Goal: Task Accomplishment & Management: Manage account settings

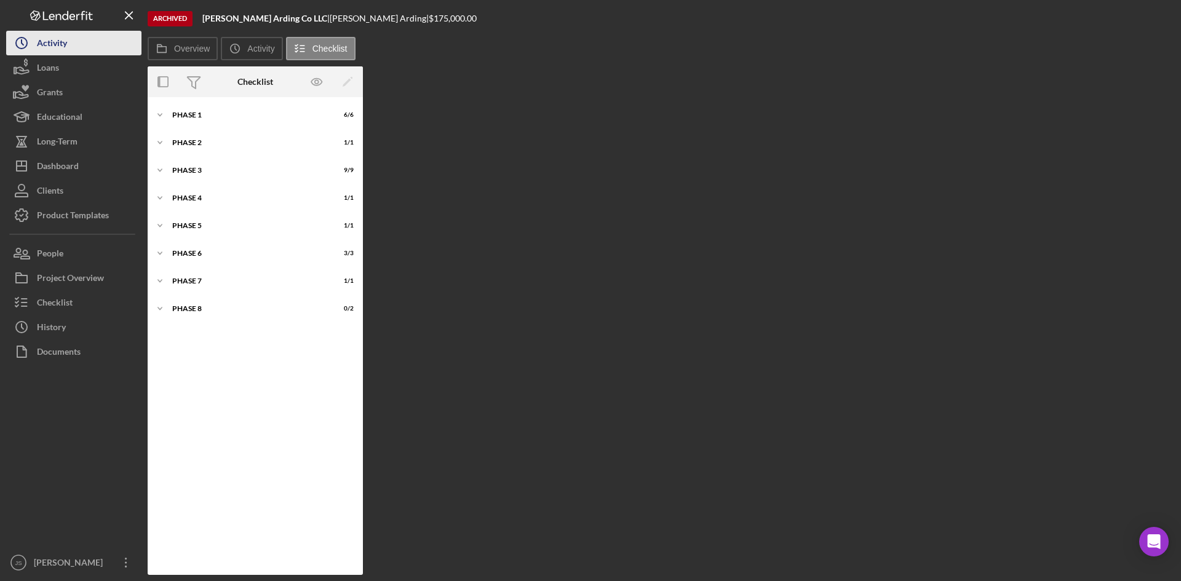
click at [60, 51] on div "Activity" at bounding box center [52, 45] width 30 height 28
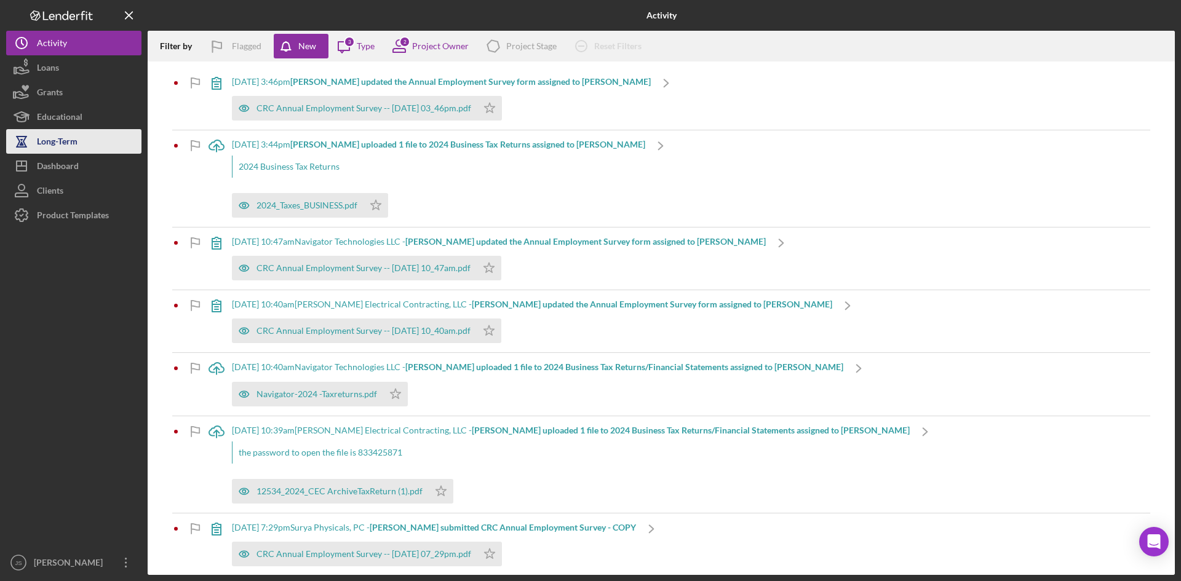
click at [75, 145] on div "Long-Term" at bounding box center [57, 143] width 41 height 28
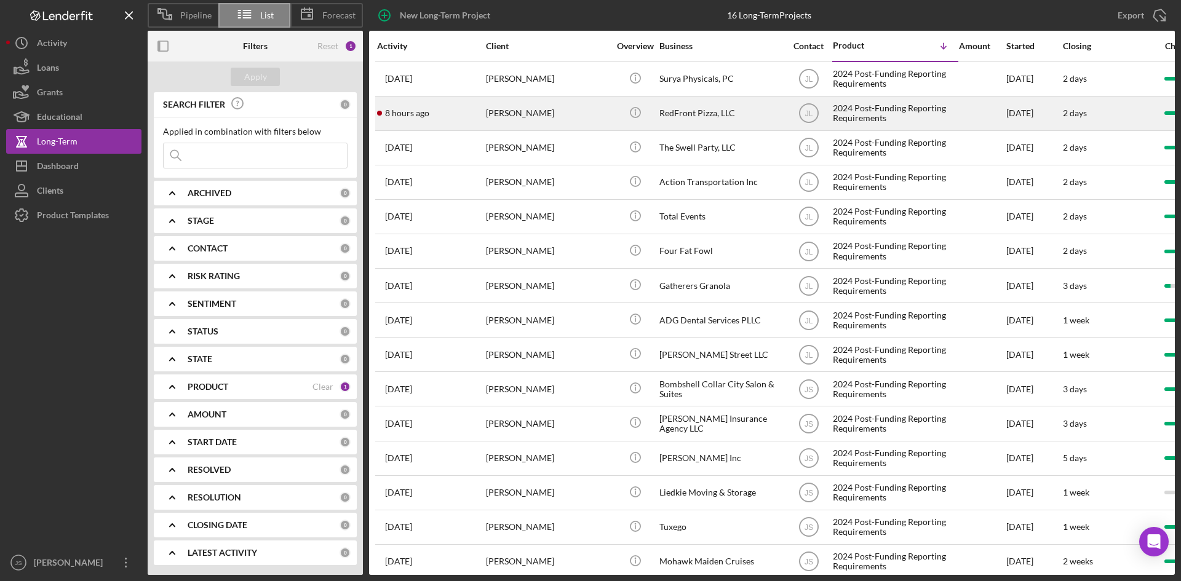
click at [393, 111] on time "8 hours ago" at bounding box center [407, 113] width 44 height 10
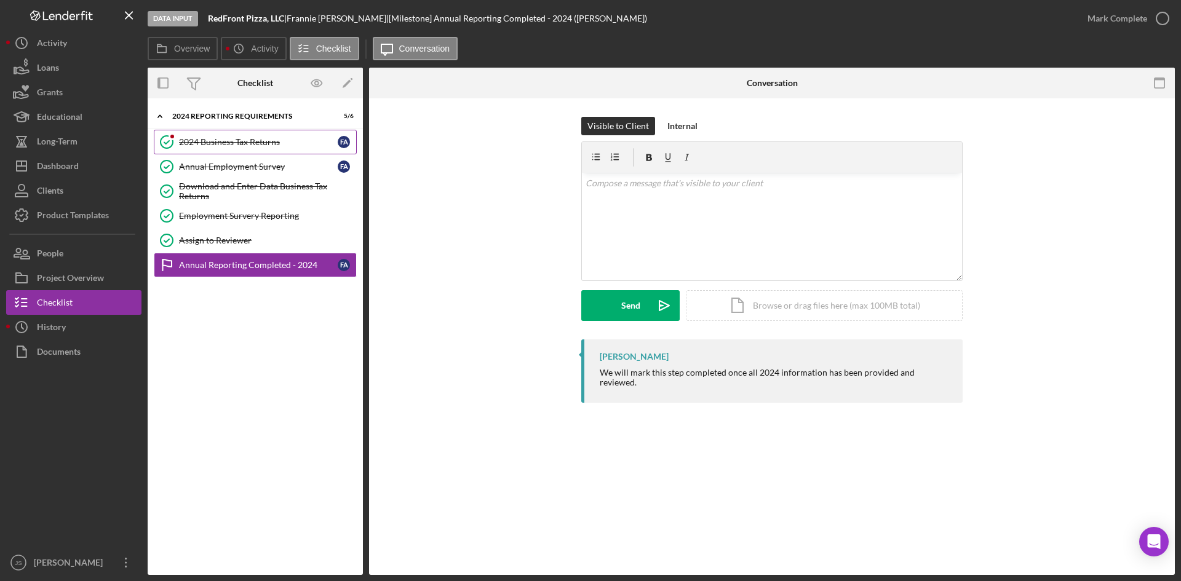
click at [205, 143] on div "2024 Business Tax Returns" at bounding box center [258, 142] width 159 height 10
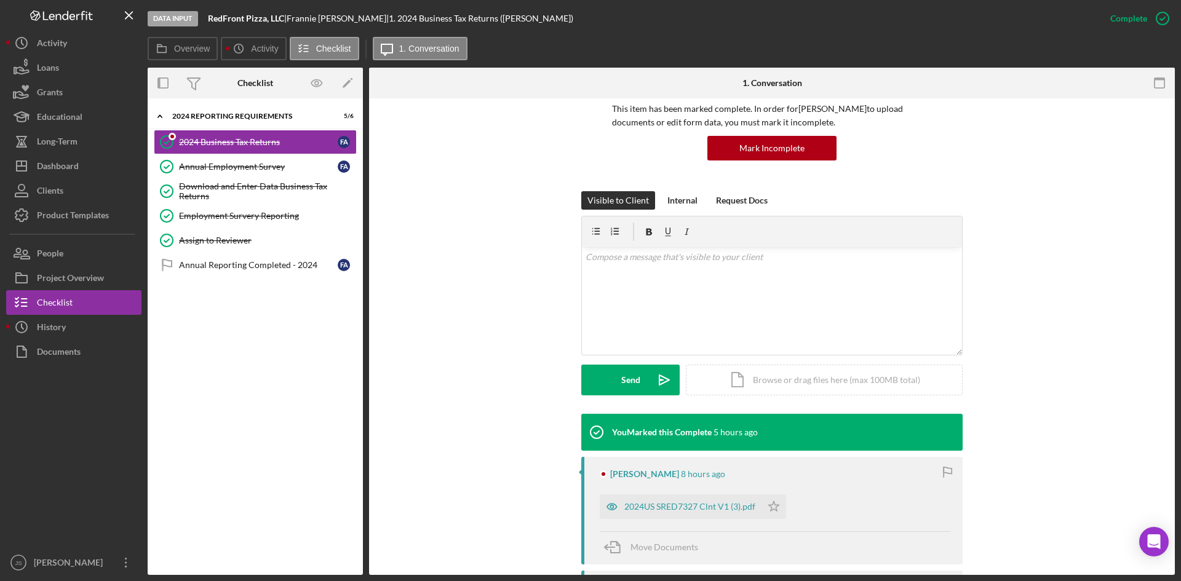
scroll to position [246, 0]
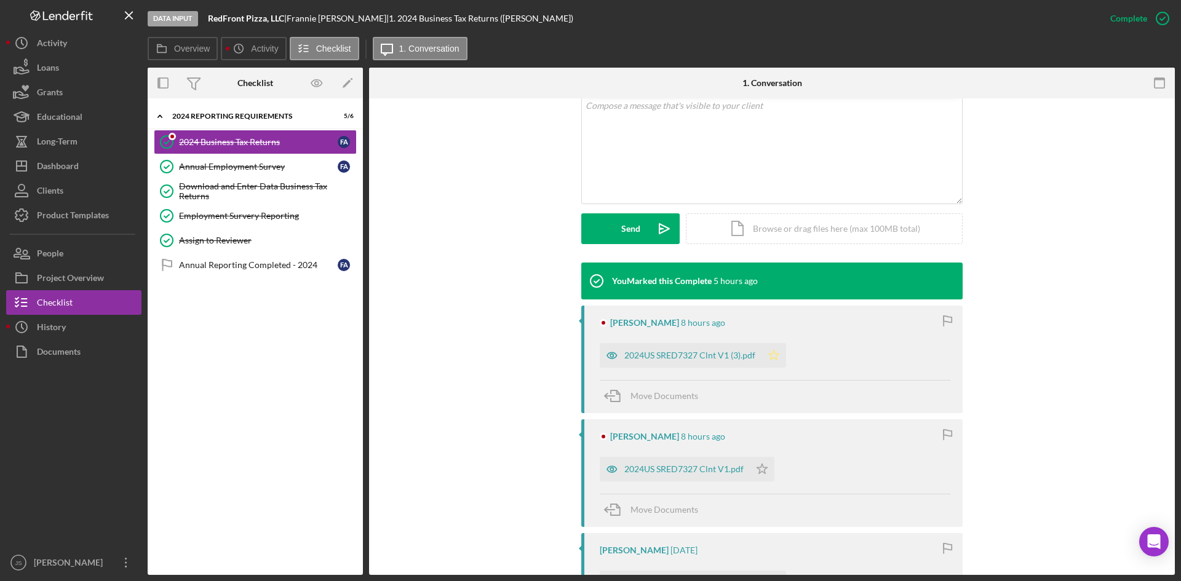
click at [772, 354] on icon "Icon/Star" at bounding box center [773, 355] width 25 height 25
click at [757, 468] on polygon "button" at bounding box center [762, 469] width 10 height 10
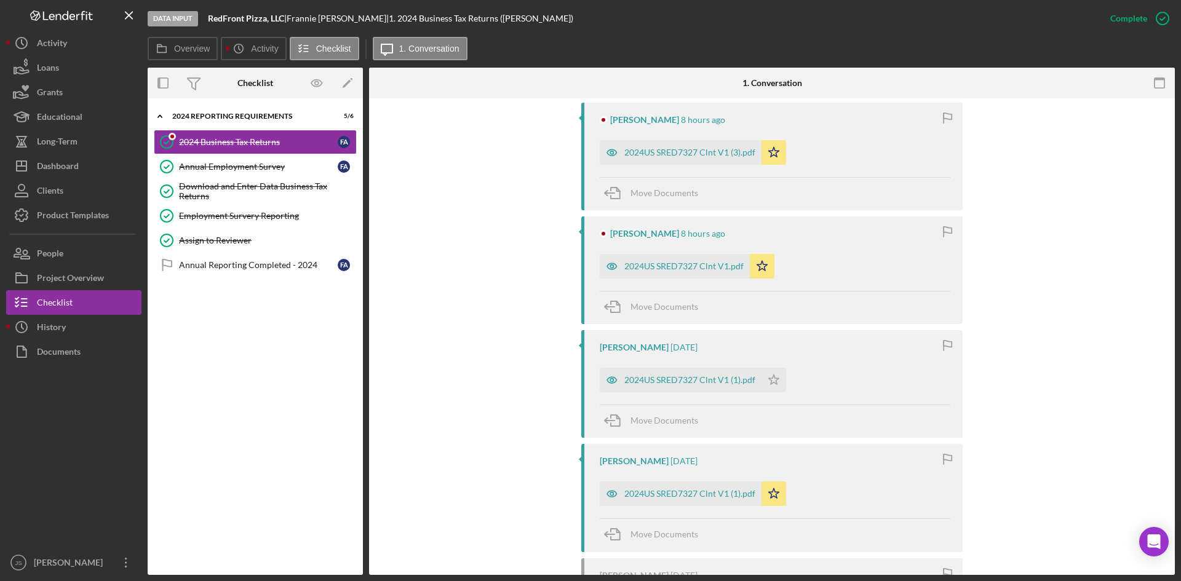
scroll to position [615, 0]
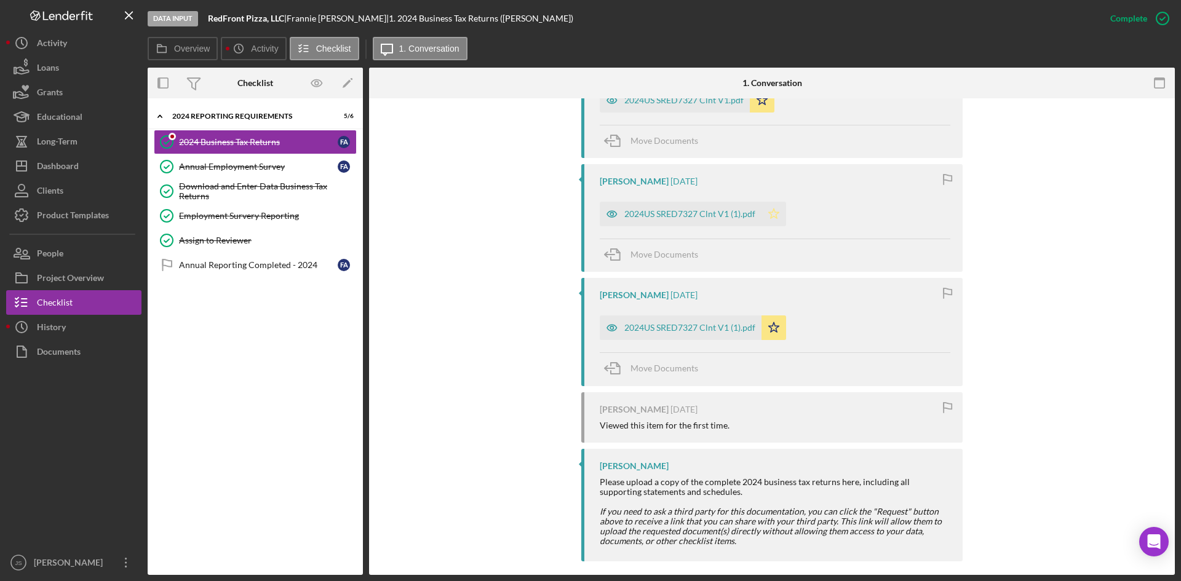
click at [777, 213] on icon "Icon/Star" at bounding box center [773, 214] width 25 height 25
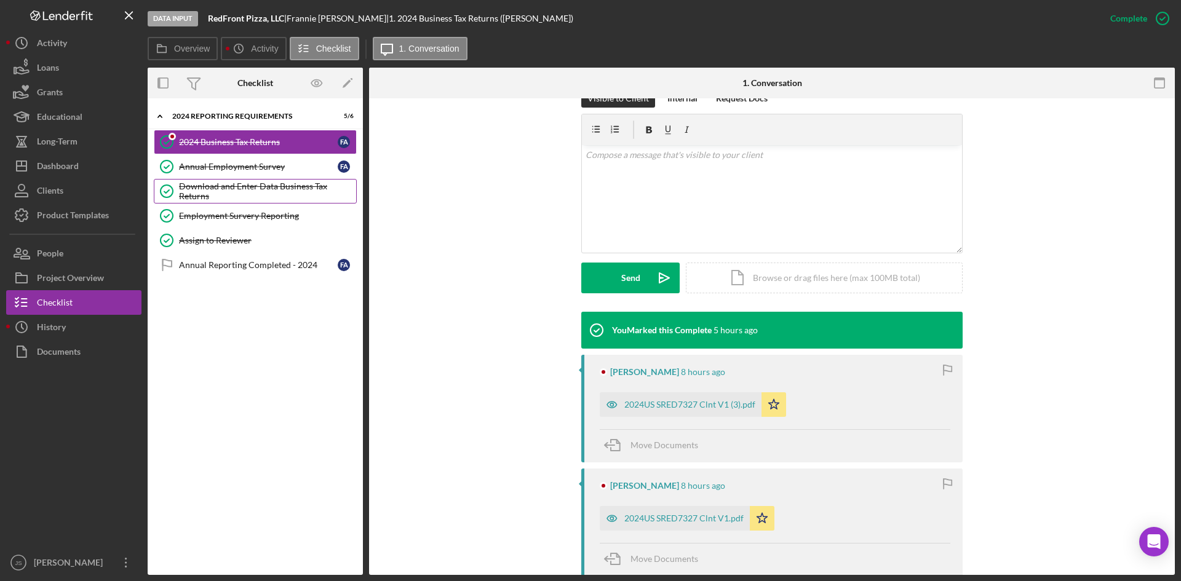
scroll to position [134, 0]
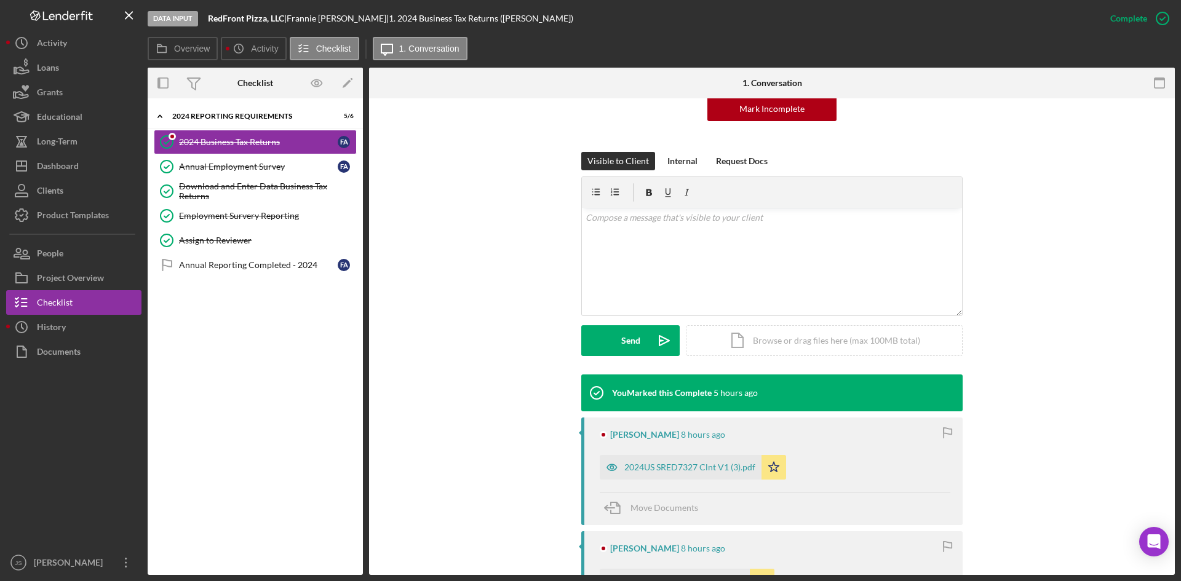
click at [229, 368] on div "Icon/Expander 2024 Reporting Requirements 5 / 6 2024 Business Tax Returns 2024 …" at bounding box center [255, 337] width 215 height 464
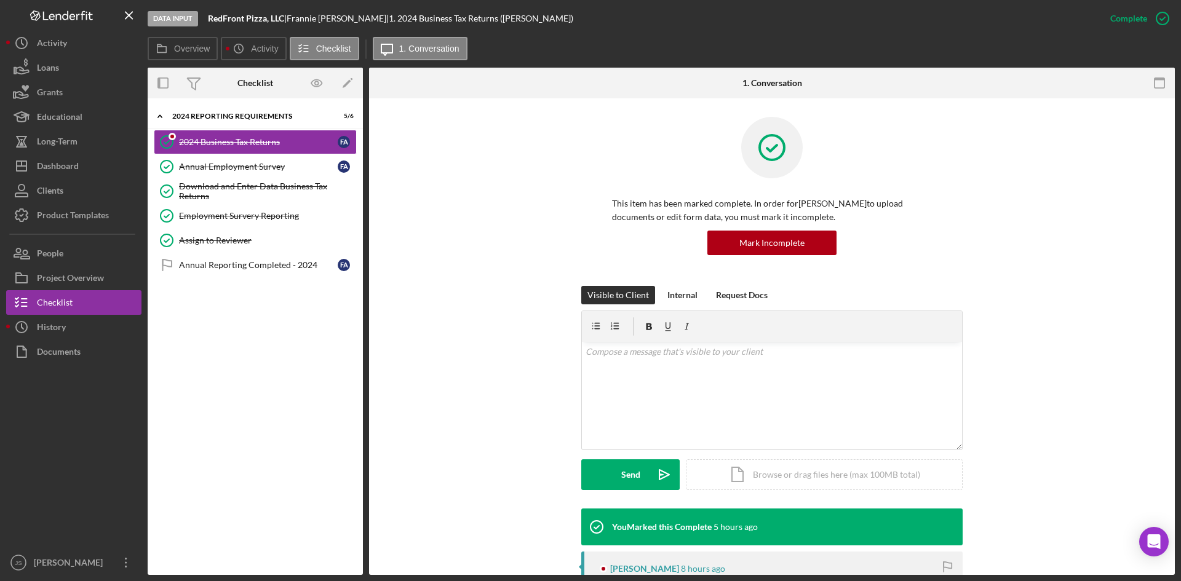
click at [258, 398] on div "Icon/Expander 2024 Reporting Requirements 5 / 6 2024 Business Tax Returns 2024 …" at bounding box center [255, 337] width 215 height 464
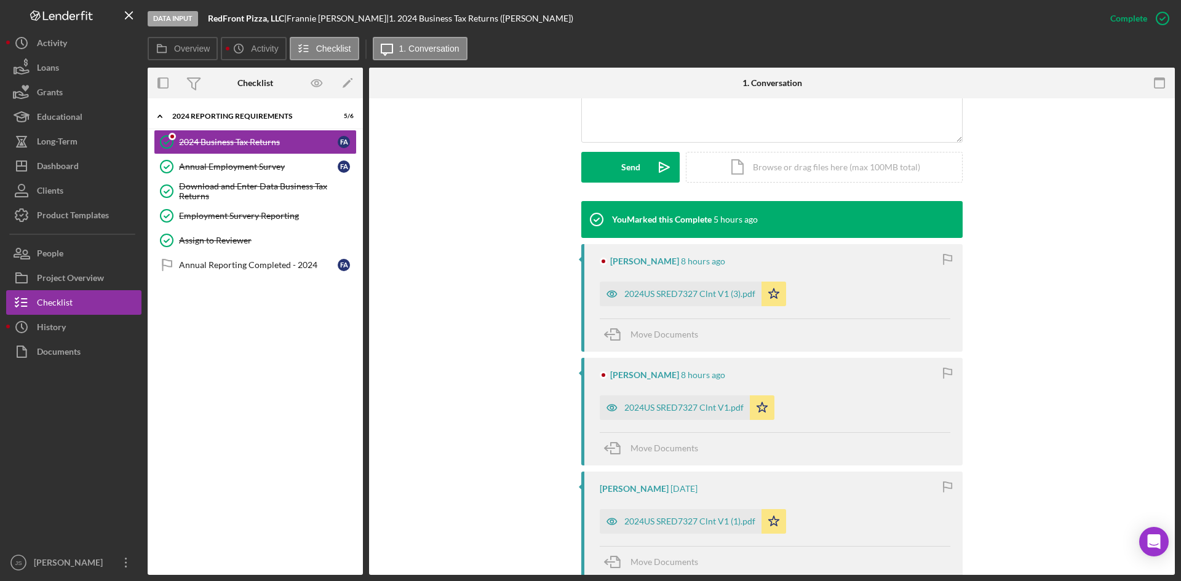
click at [489, 266] on div "You Marked this Complete 5 hours ago Frannie Agostine 8 hours ago 2024US SRED73…" at bounding box center [771, 538] width 769 height 675
click at [677, 295] on div "2024US SRED7327 Clnt V1 (3).pdf" at bounding box center [689, 294] width 131 height 10
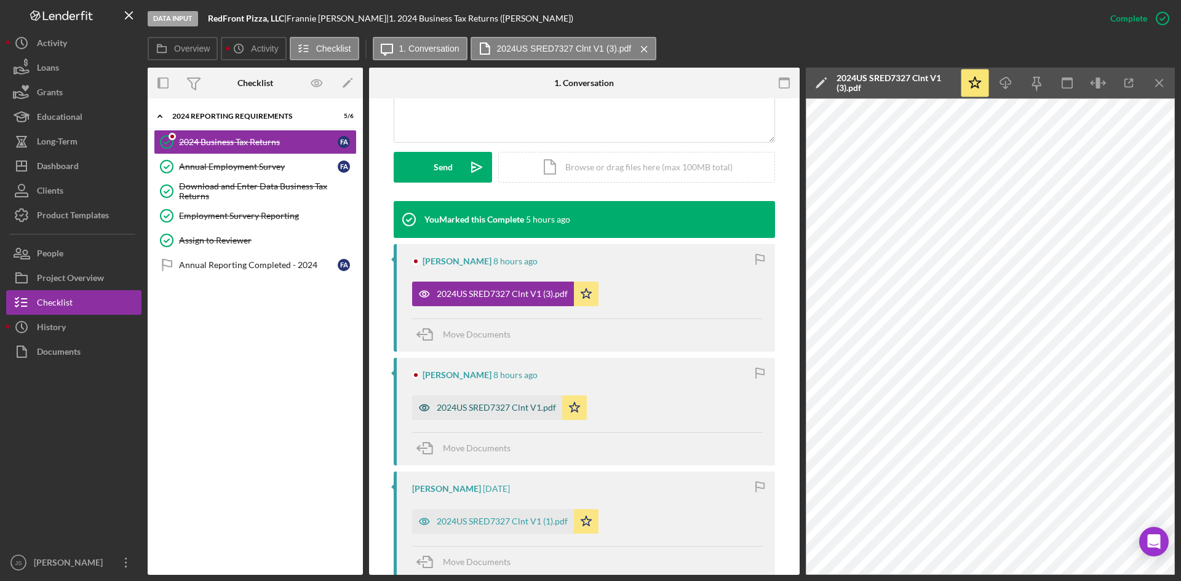
click at [484, 410] on div "2024US SRED7327 Clnt V1.pdf" at bounding box center [496, 408] width 119 height 10
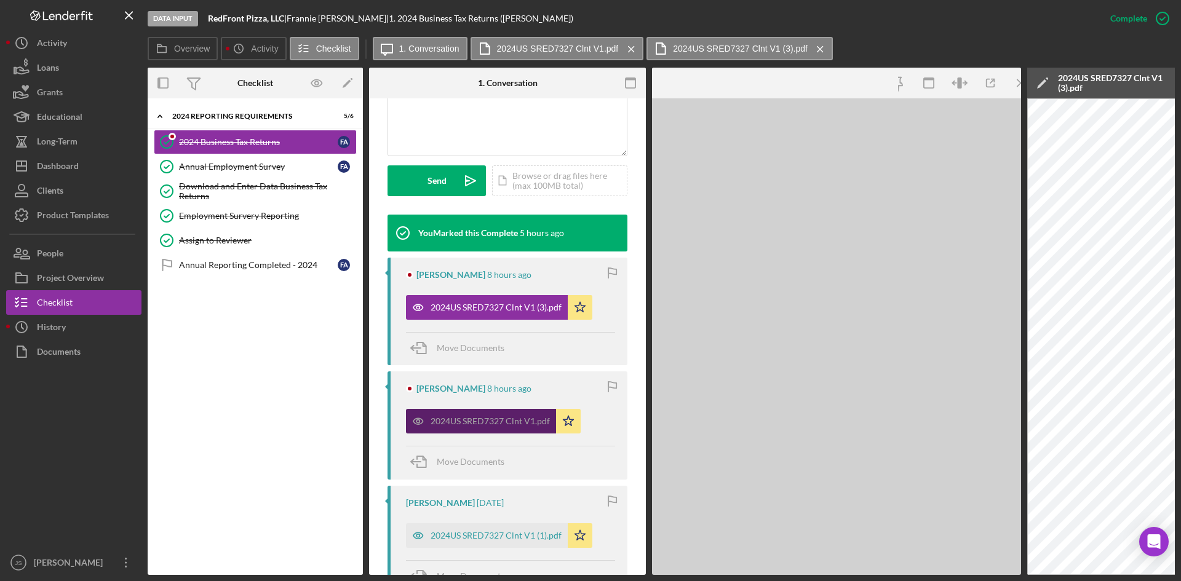
scroll to position [321, 0]
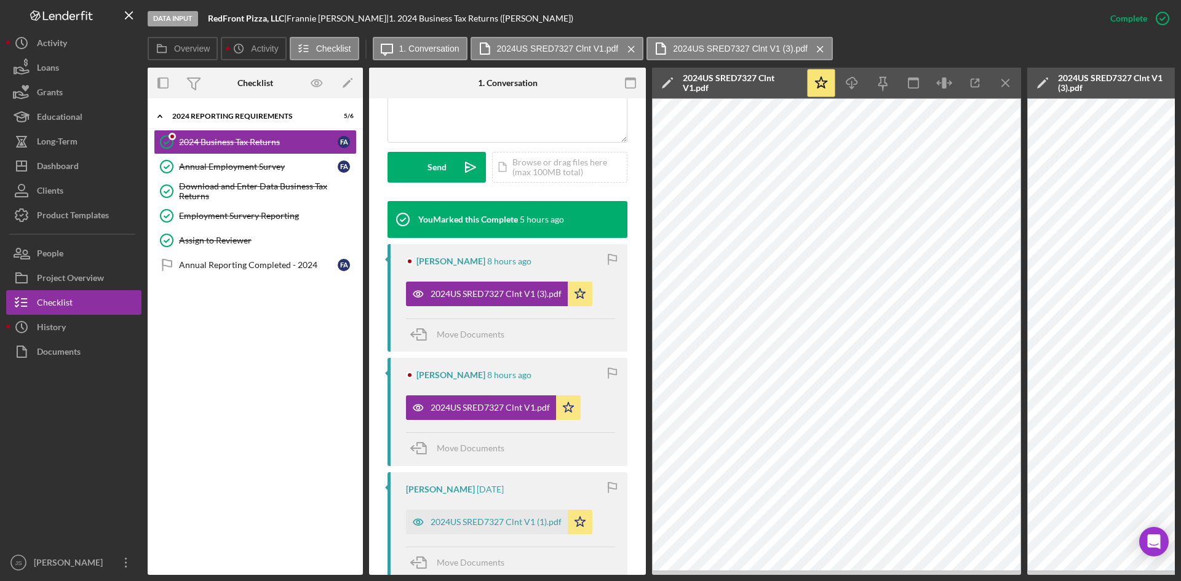
click at [298, 359] on div "Icon/Expander 2024 Reporting Requirements 5 / 6 2024 Business Tax Returns 2024 …" at bounding box center [255, 337] width 215 height 464
click at [39, 326] on div "History" at bounding box center [51, 329] width 29 height 28
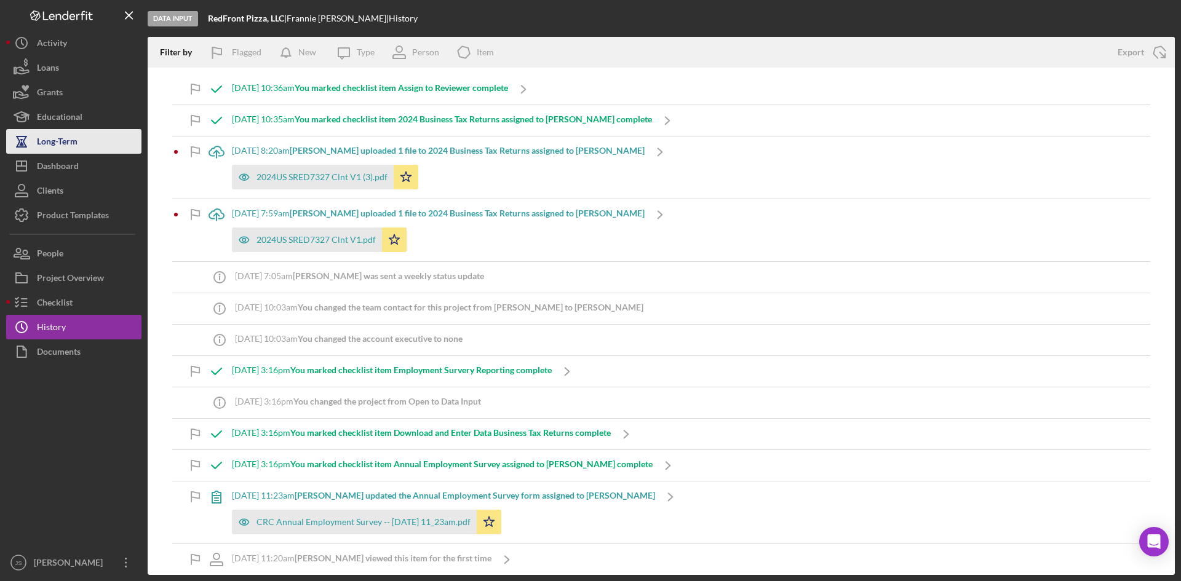
click at [60, 141] on div "Long-Term" at bounding box center [57, 143] width 41 height 28
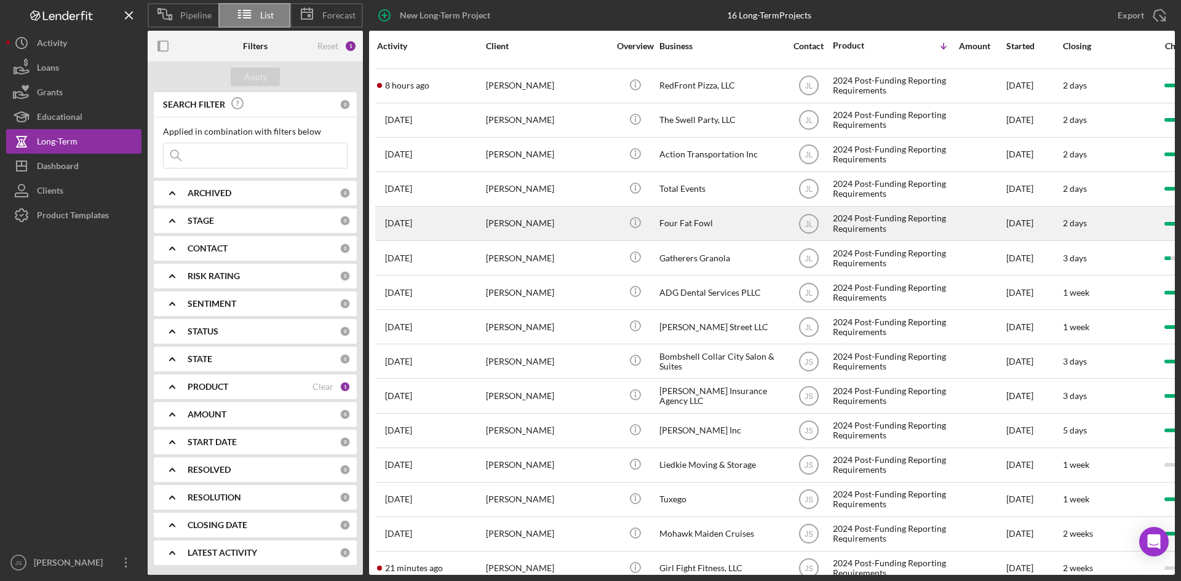
scroll to position [54, 0]
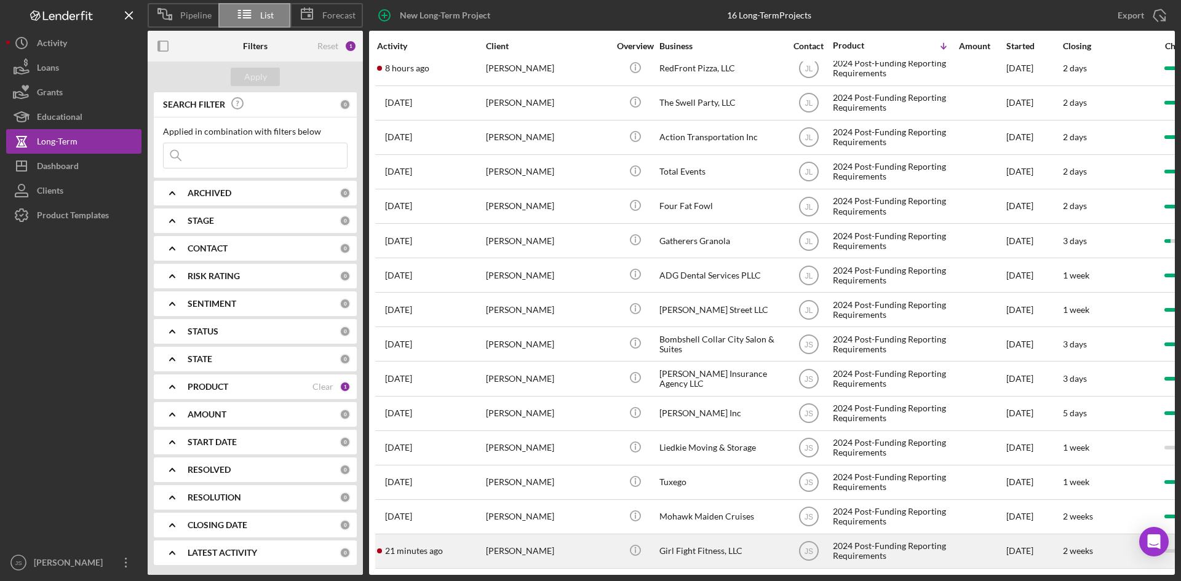
click at [549, 541] on div "[PERSON_NAME]" at bounding box center [547, 551] width 123 height 33
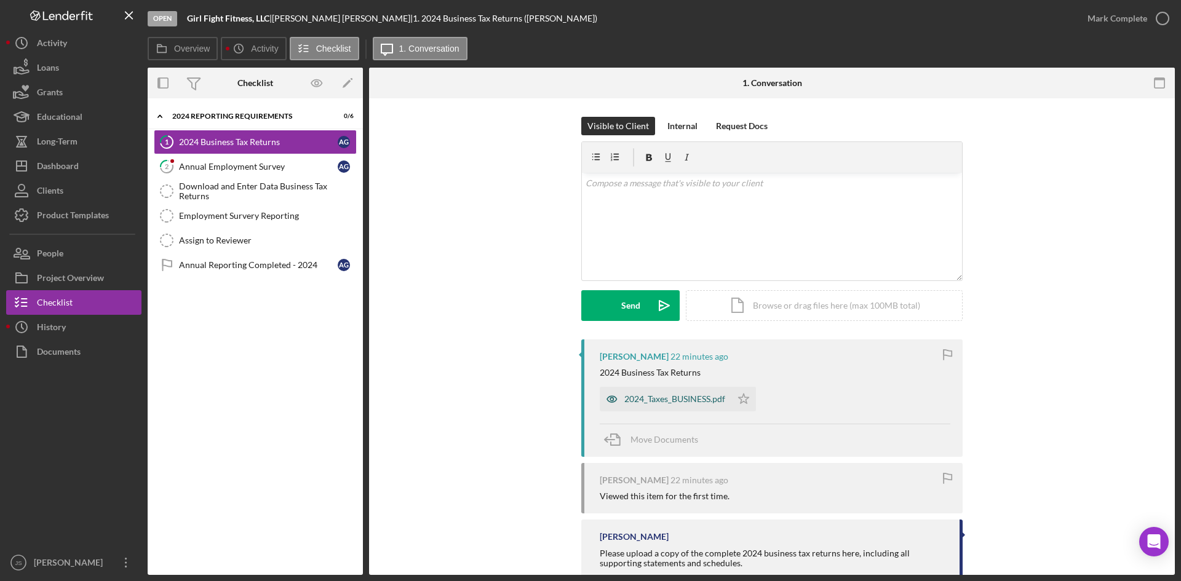
click at [679, 398] on div "2024_Taxes_BUSINESS.pdf" at bounding box center [674, 399] width 101 height 10
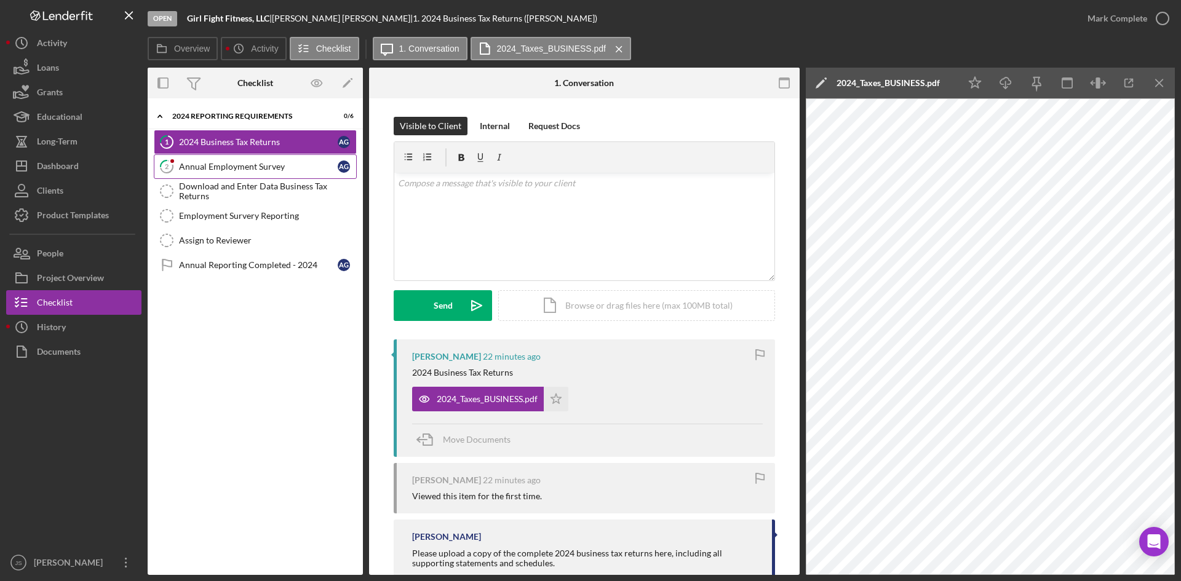
click at [232, 155] on link "2 Annual Employment Survey A G" at bounding box center [255, 166] width 203 height 25
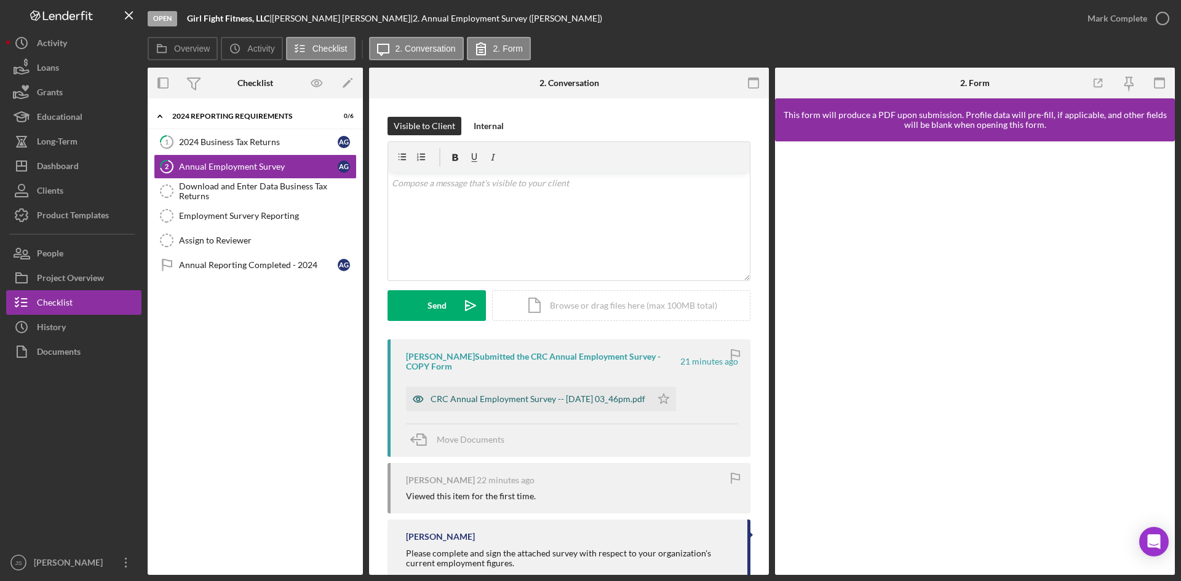
click at [588, 402] on div "CRC Annual Employment Survey -- [DATE] 03_46pm.pdf" at bounding box center [537, 399] width 215 height 10
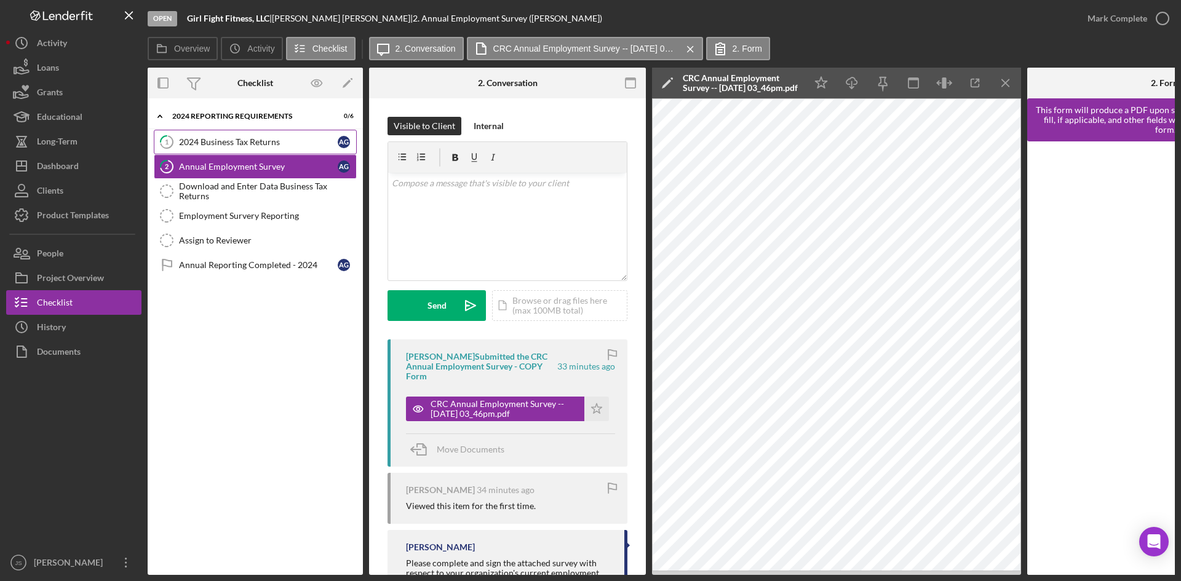
click at [268, 145] on div "2024 Business Tax Returns" at bounding box center [258, 142] width 159 height 10
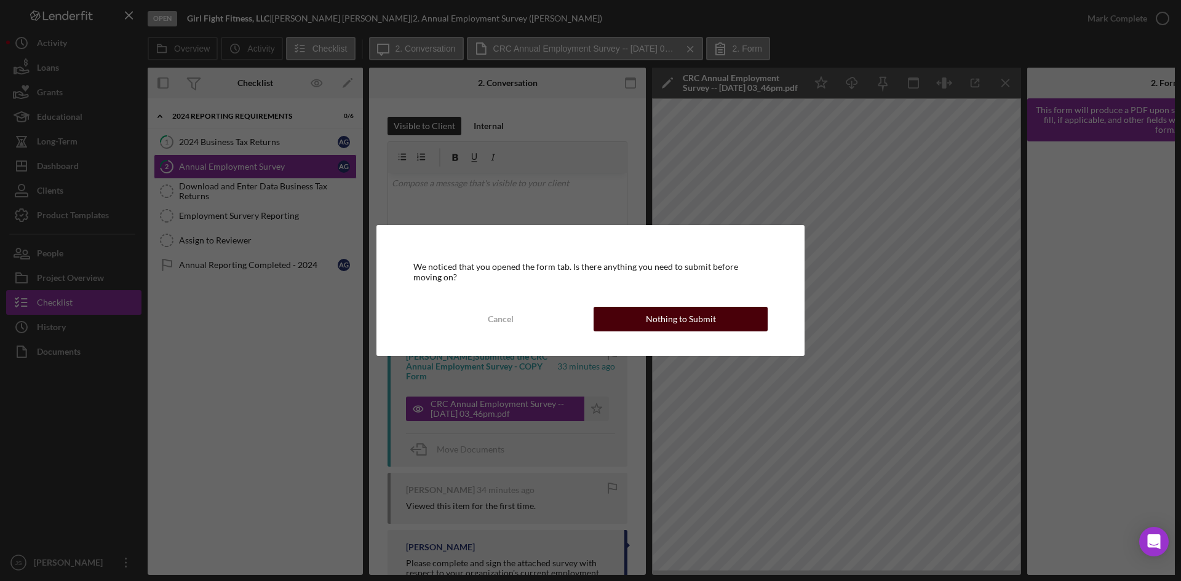
click at [737, 319] on button "Nothing to Submit" at bounding box center [680, 319] width 174 height 25
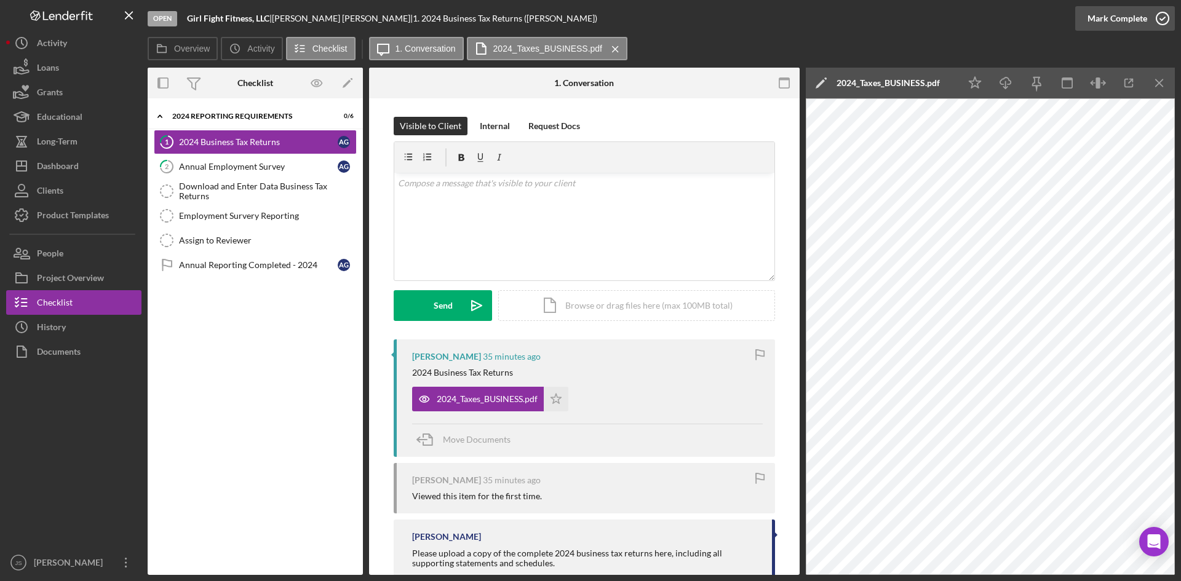
click at [1157, 19] on icon "button" at bounding box center [1162, 18] width 31 height 31
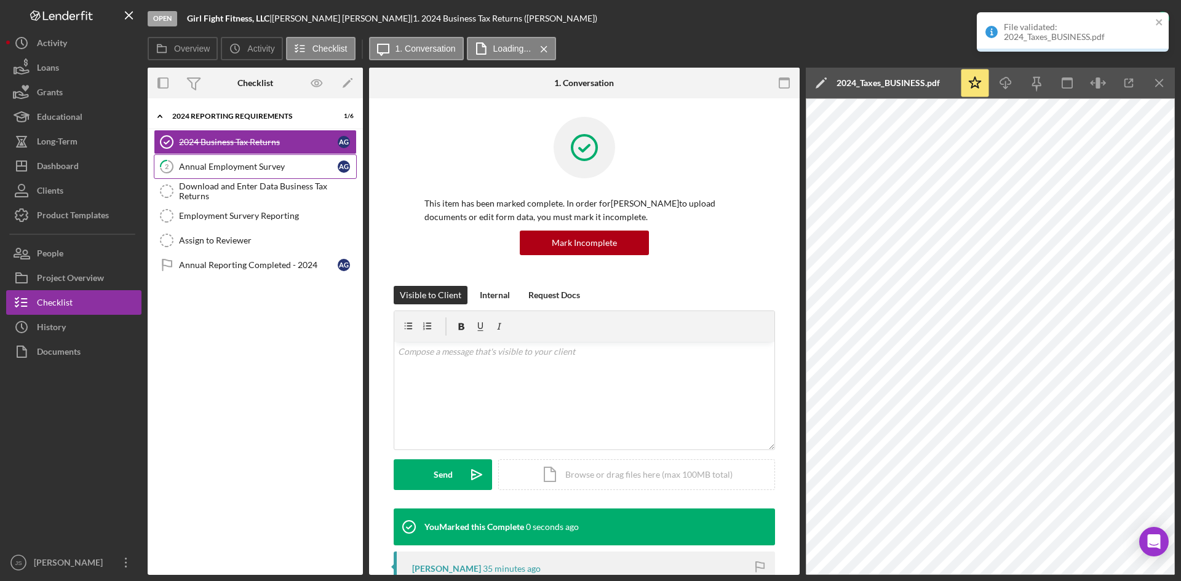
click at [272, 168] on div "Annual Employment Survey" at bounding box center [258, 167] width 159 height 10
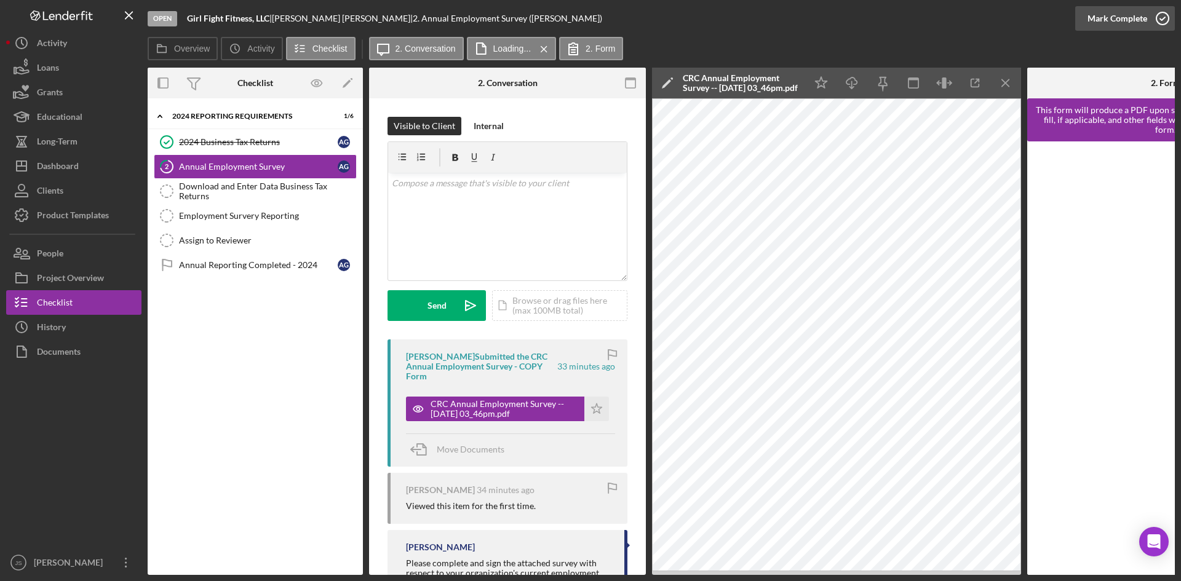
click at [1160, 14] on icon "button" at bounding box center [1162, 18] width 31 height 31
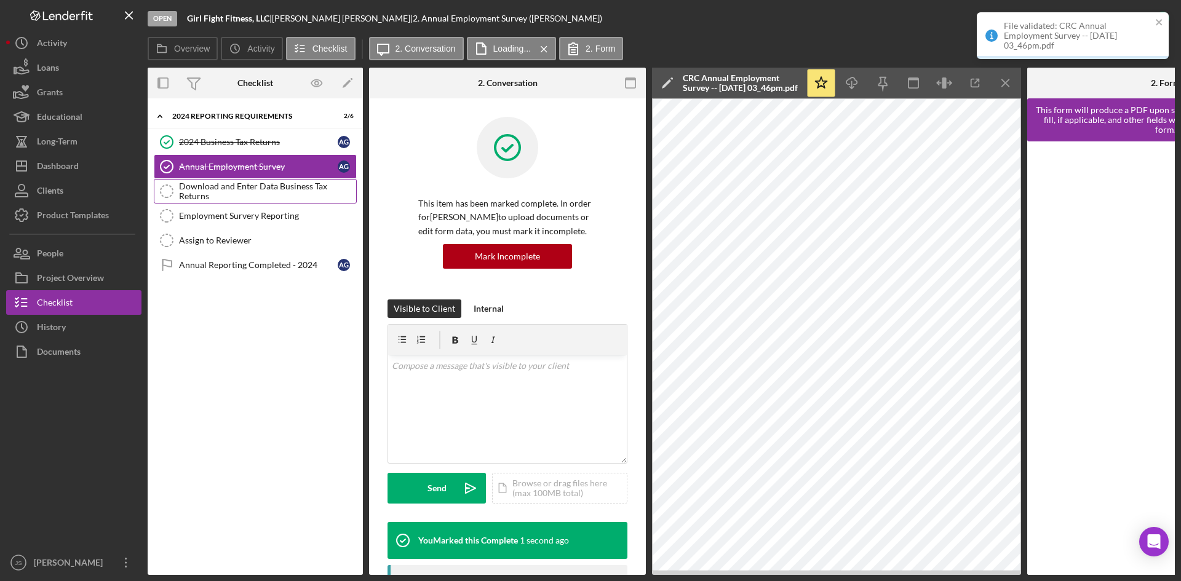
click at [288, 192] on div "Download and Enter Data Business Tax Returns" at bounding box center [267, 191] width 177 height 20
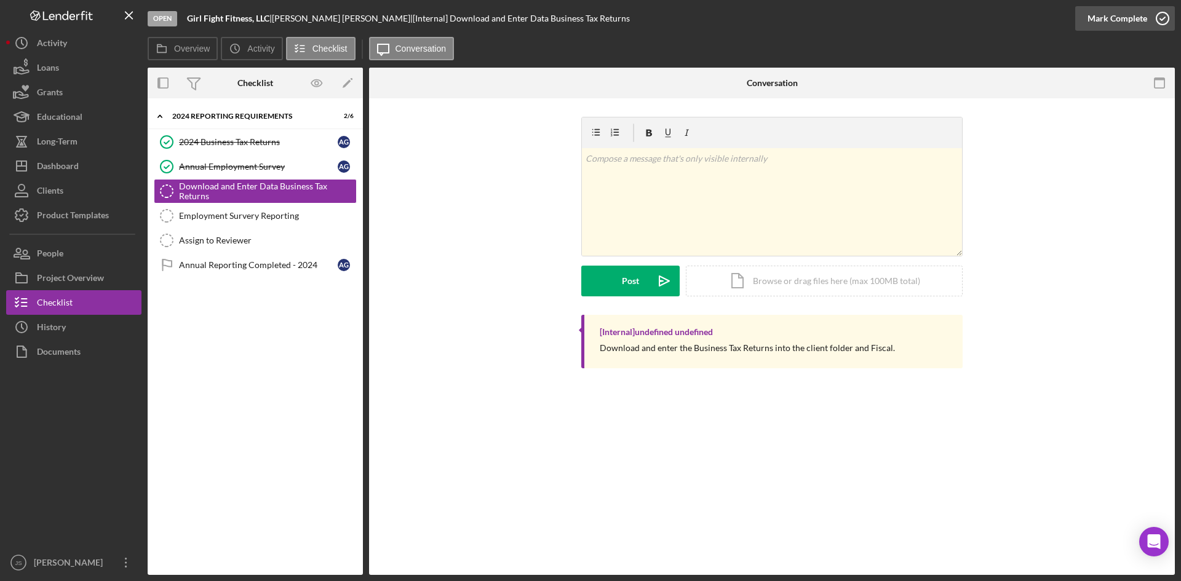
click at [1158, 24] on icon "button" at bounding box center [1162, 18] width 31 height 31
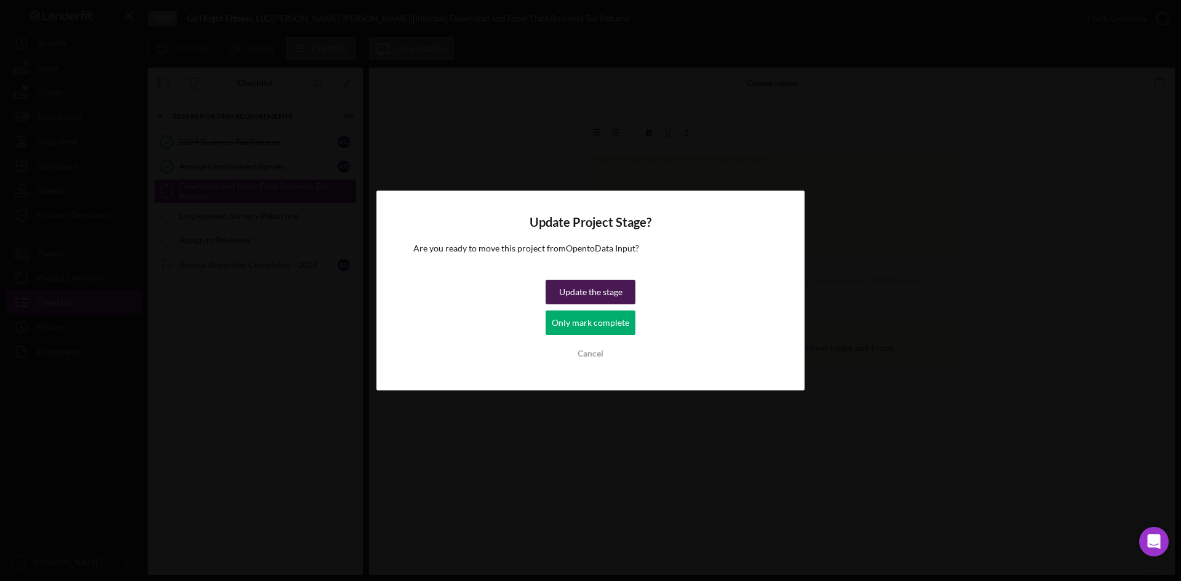
click at [609, 295] on div "Update the stage" at bounding box center [590, 292] width 63 height 25
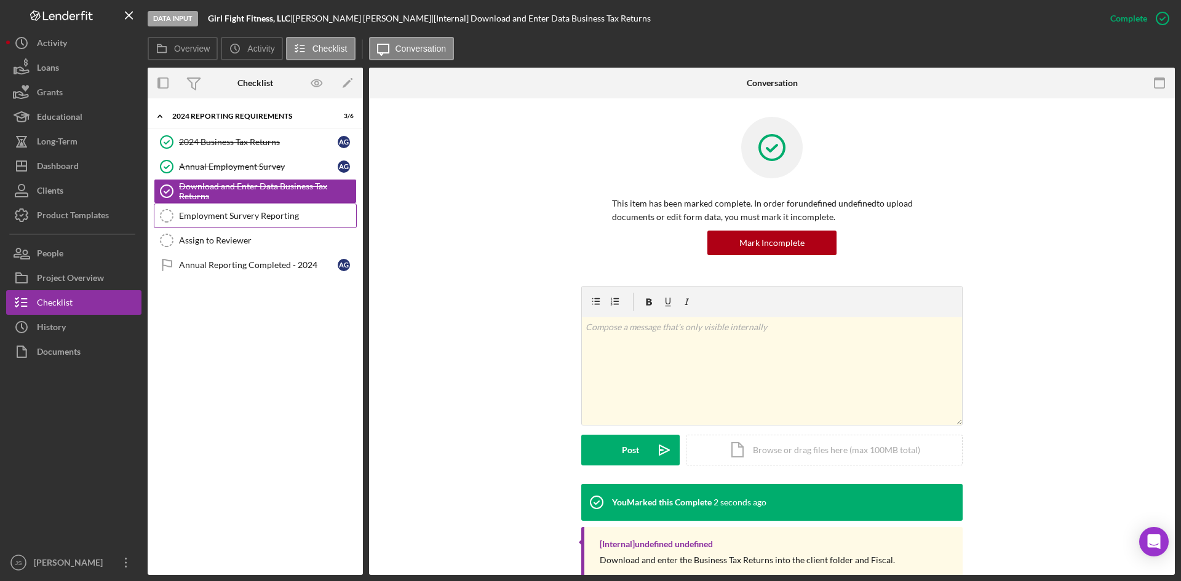
click at [157, 213] on icon "Employment Survery Reporting" at bounding box center [166, 215] width 31 height 31
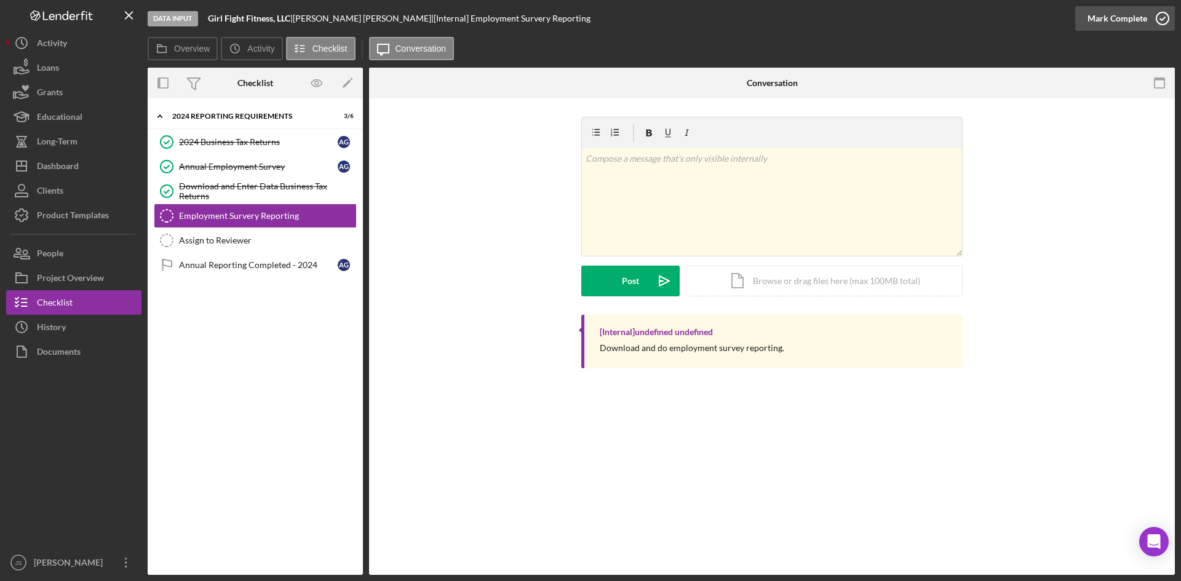
click at [1158, 20] on icon "button" at bounding box center [1162, 18] width 31 height 31
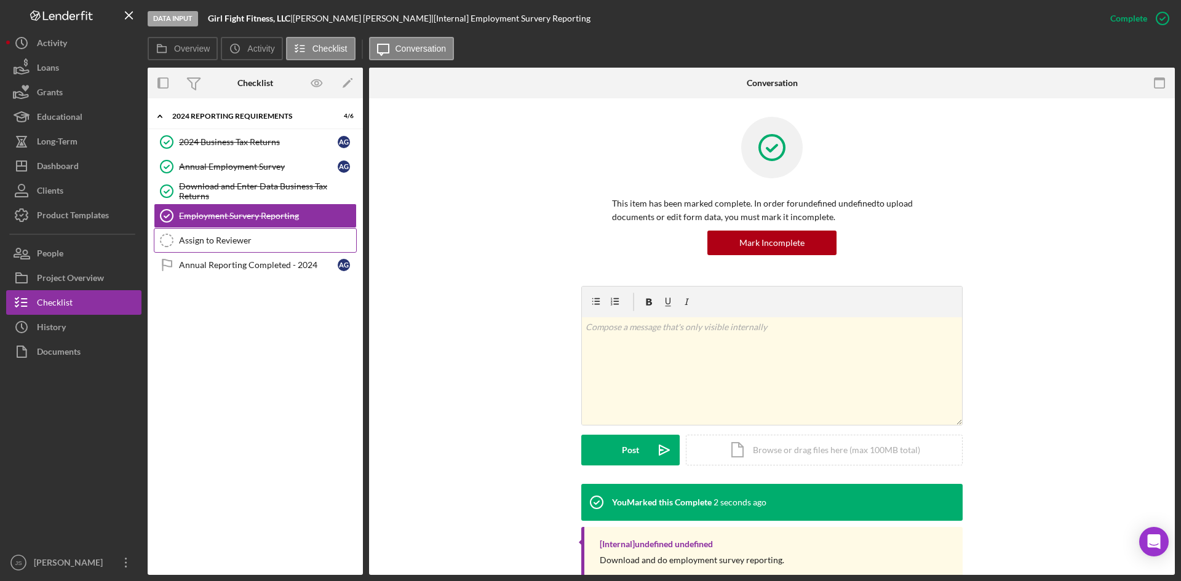
click at [219, 240] on div "Assign to Reviewer" at bounding box center [267, 241] width 177 height 10
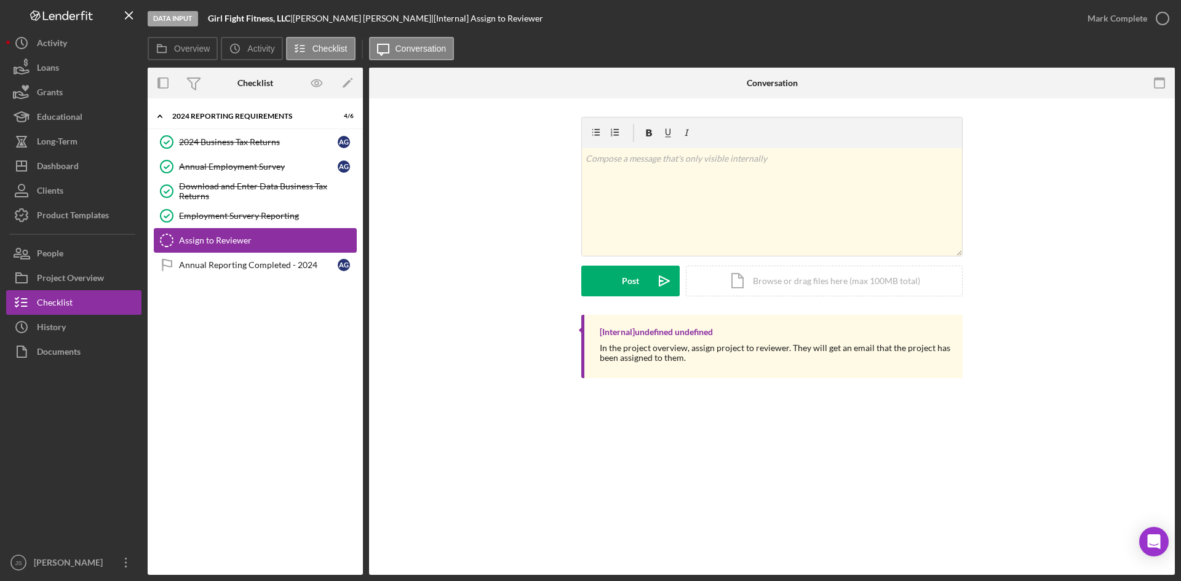
click at [210, 237] on div "Assign to Reviewer" at bounding box center [267, 241] width 177 height 10
click at [184, 47] on label "Overview" at bounding box center [192, 49] width 36 height 10
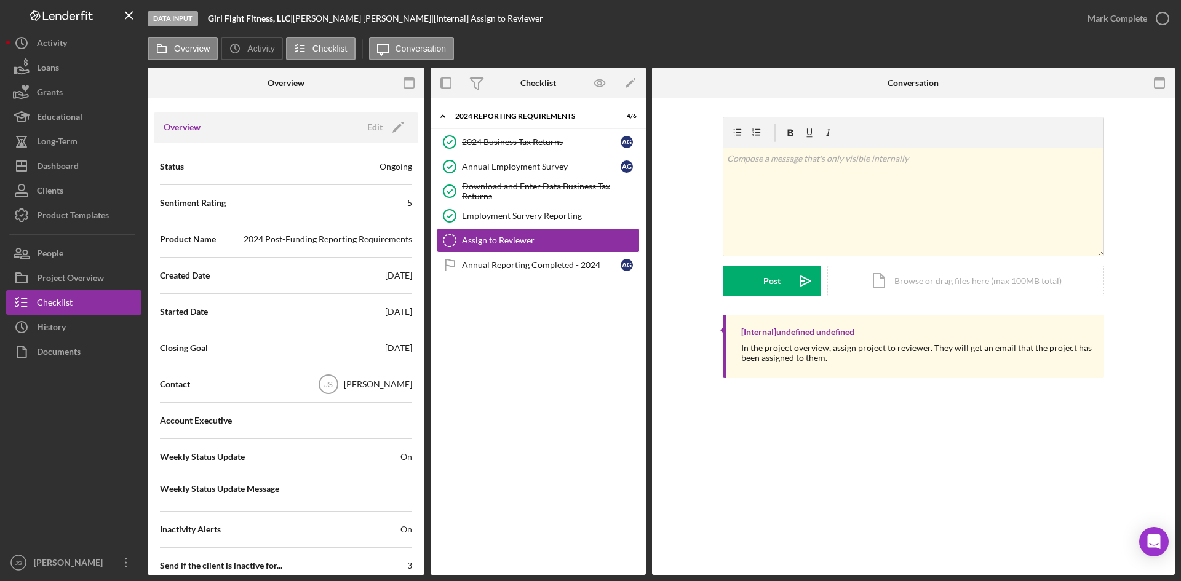
scroll to position [123, 0]
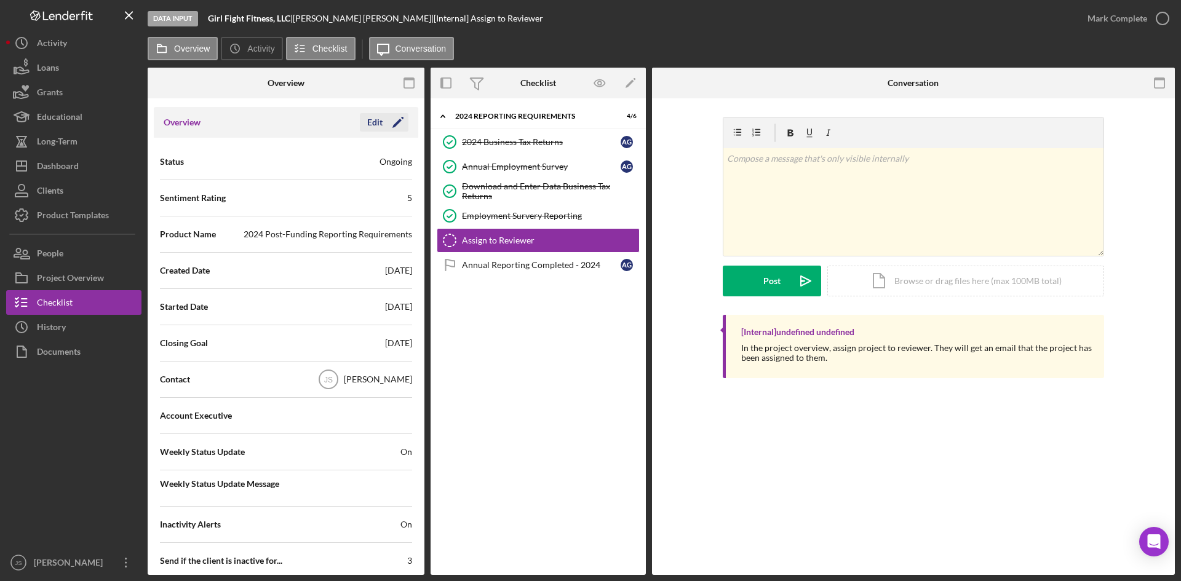
click at [370, 121] on div "Edit" at bounding box center [374, 122] width 15 height 18
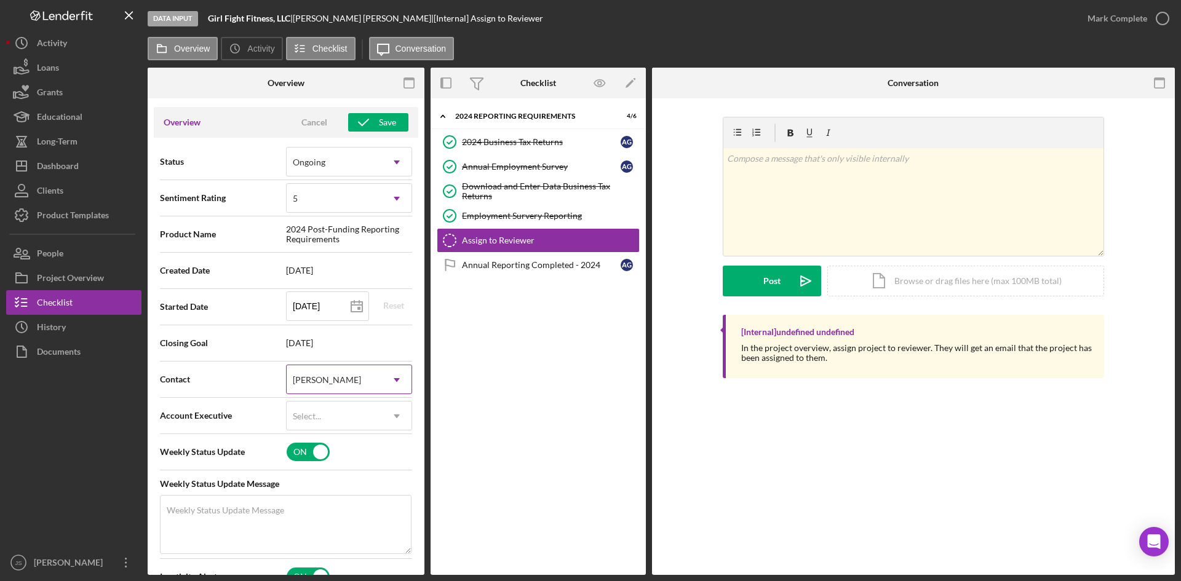
click at [368, 387] on div "[PERSON_NAME]" at bounding box center [334, 380] width 95 height 28
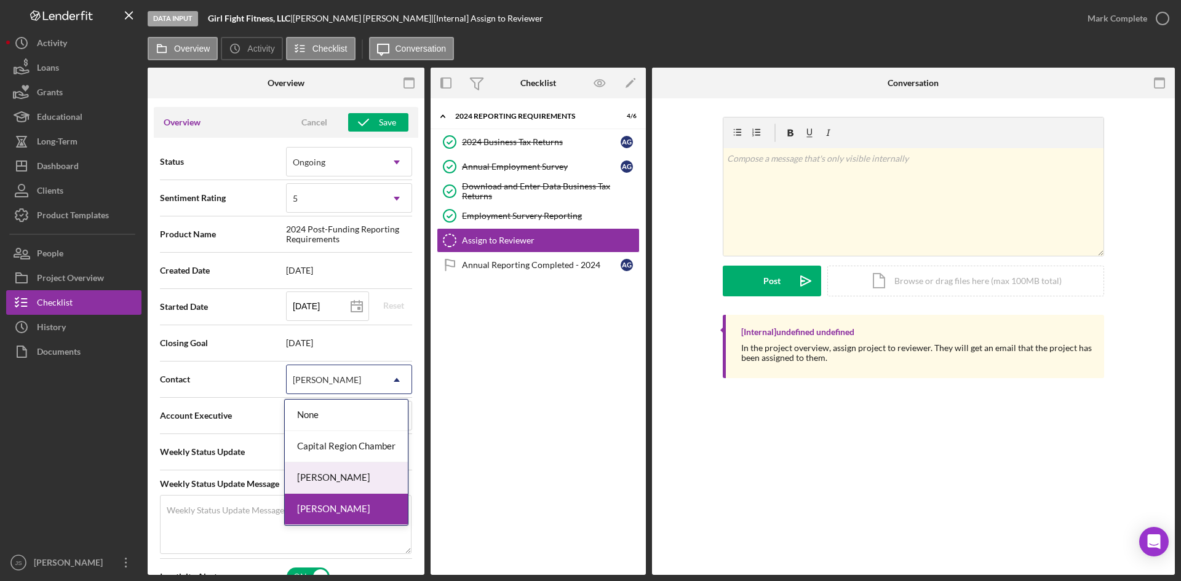
click at [337, 476] on div "[PERSON_NAME]" at bounding box center [346, 477] width 123 height 31
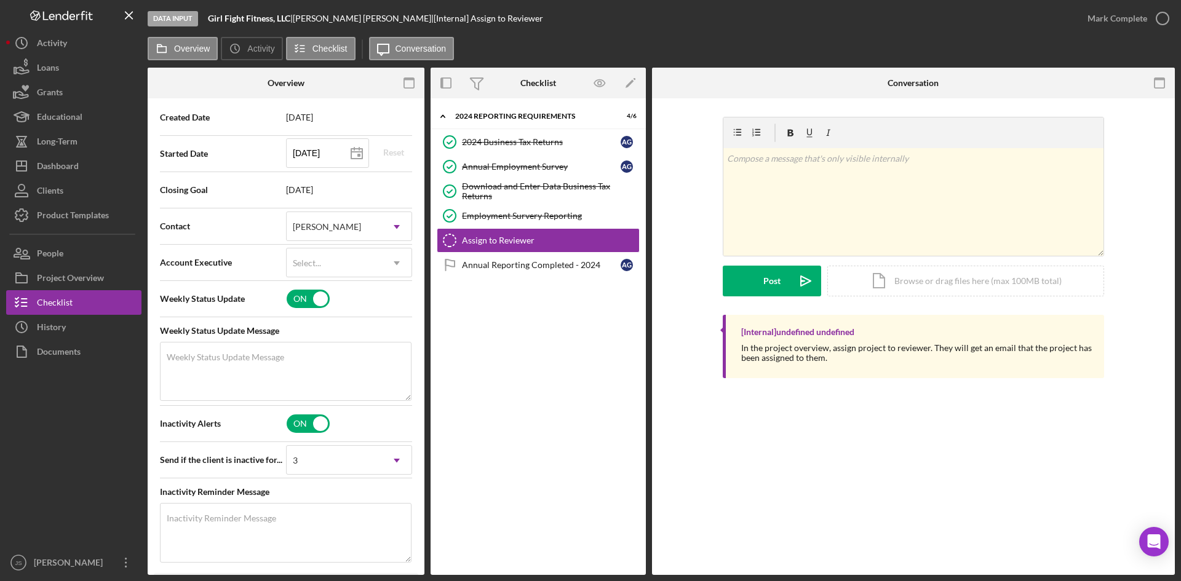
scroll to position [307, 0]
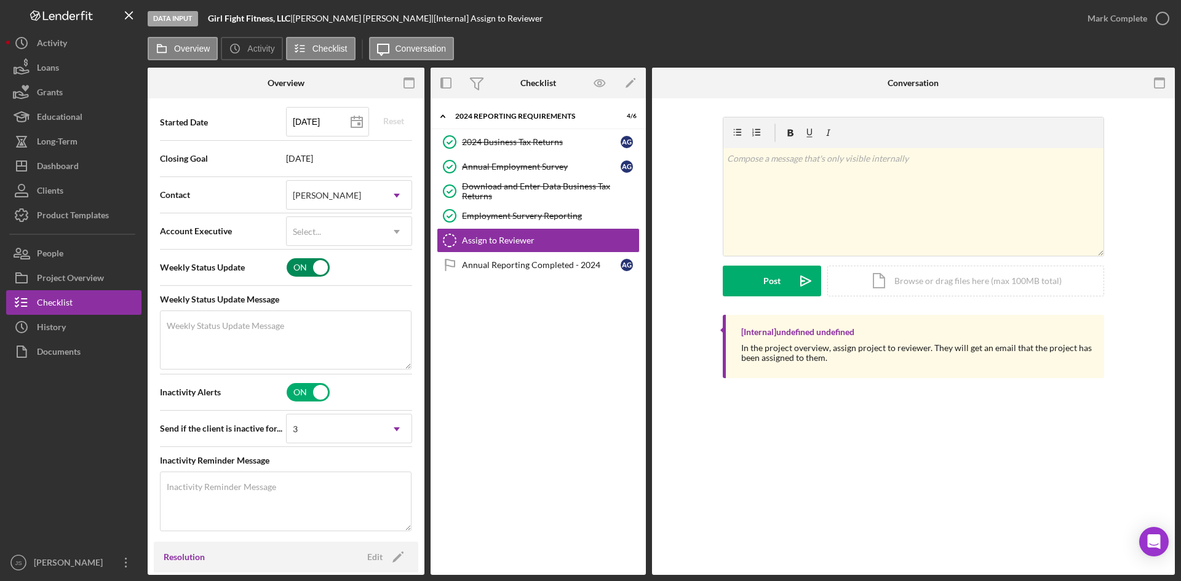
click at [308, 269] on input "checkbox" at bounding box center [308, 267] width 43 height 18
checkbox input "false"
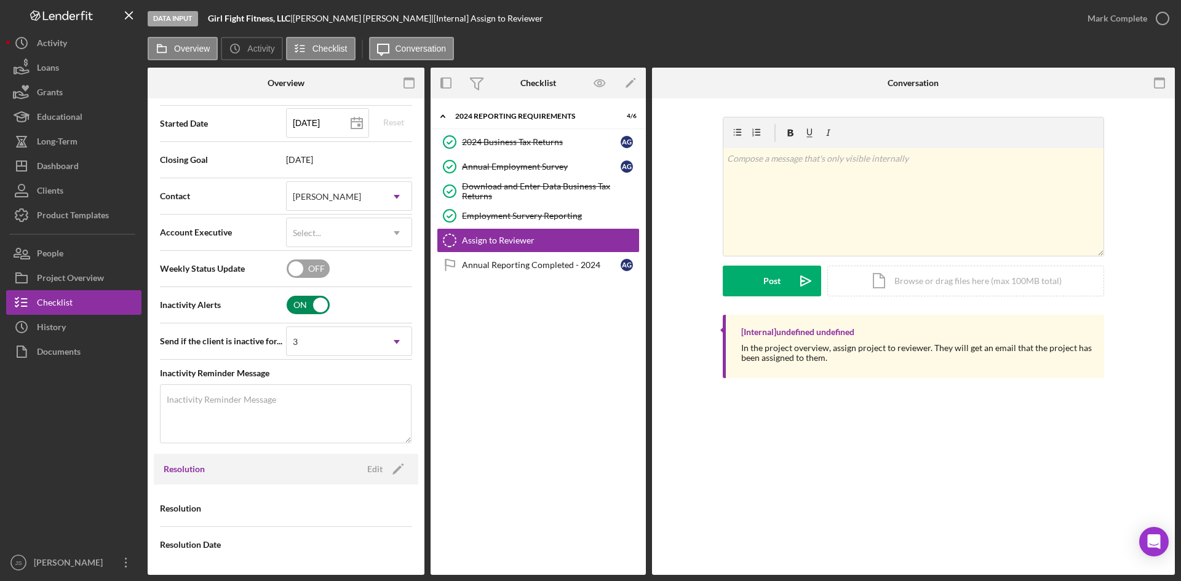
click at [305, 309] on input "checkbox" at bounding box center [308, 305] width 43 height 18
checkbox input "false"
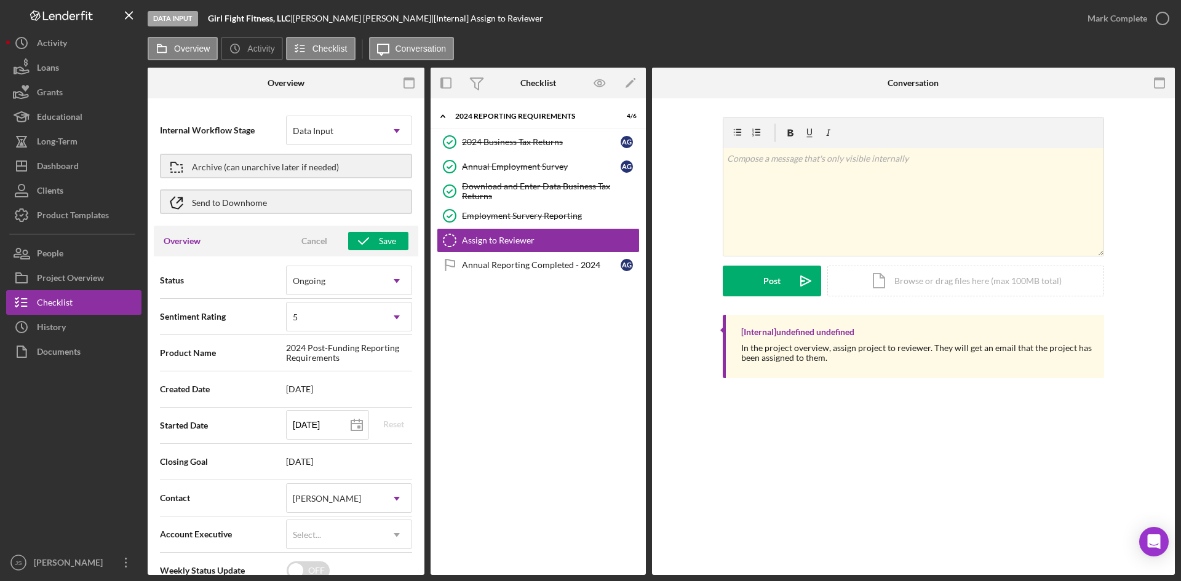
scroll to position [0, 0]
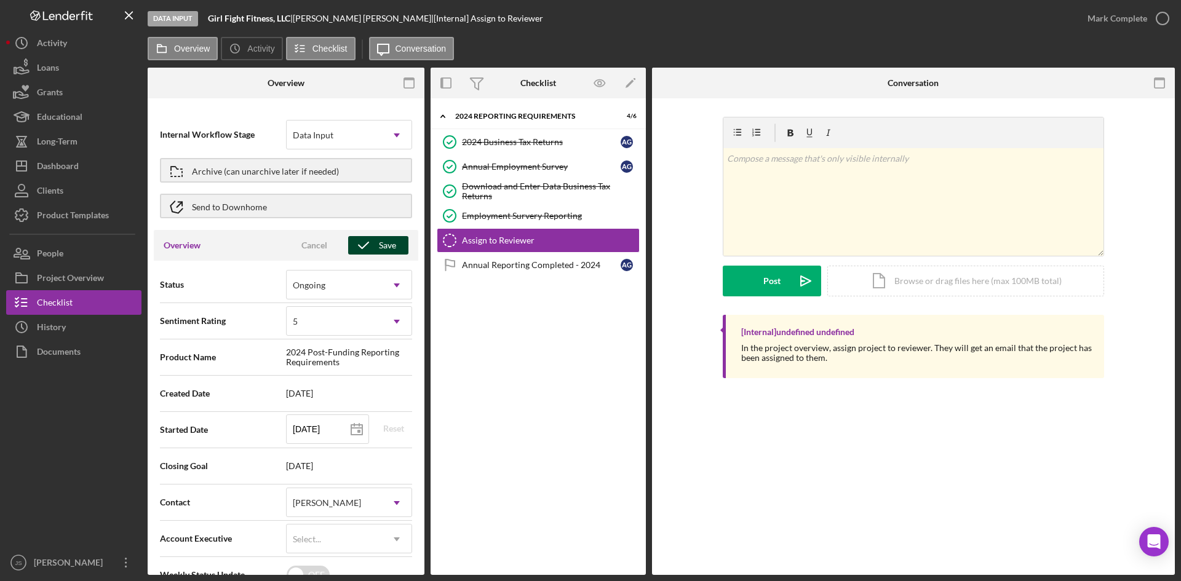
click at [367, 247] on icon "button" at bounding box center [363, 245] width 31 height 31
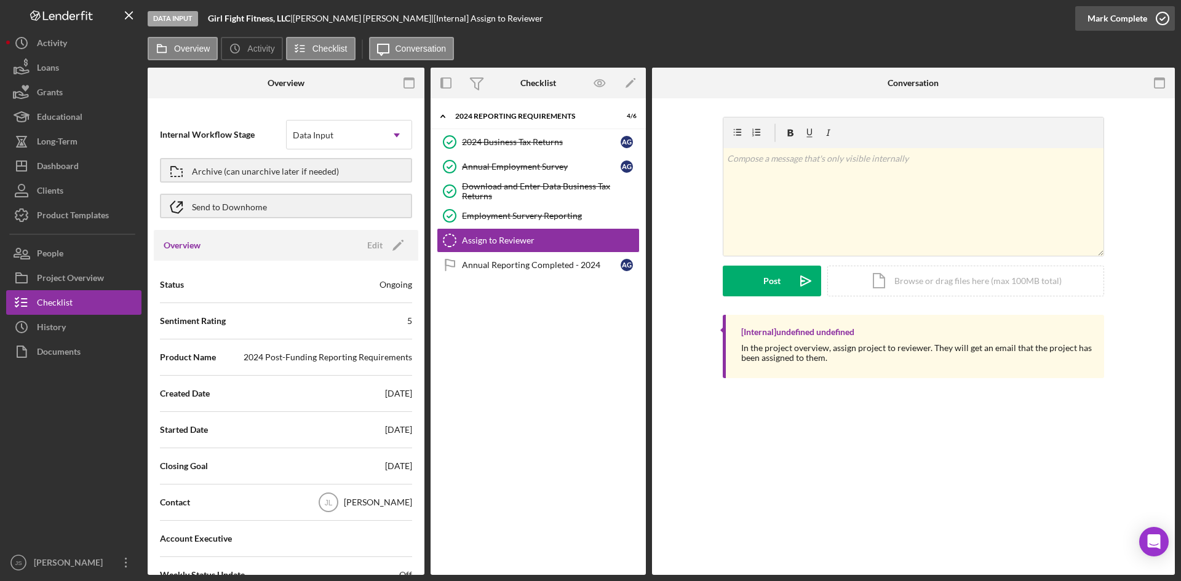
click at [1155, 20] on icon "button" at bounding box center [1162, 18] width 31 height 31
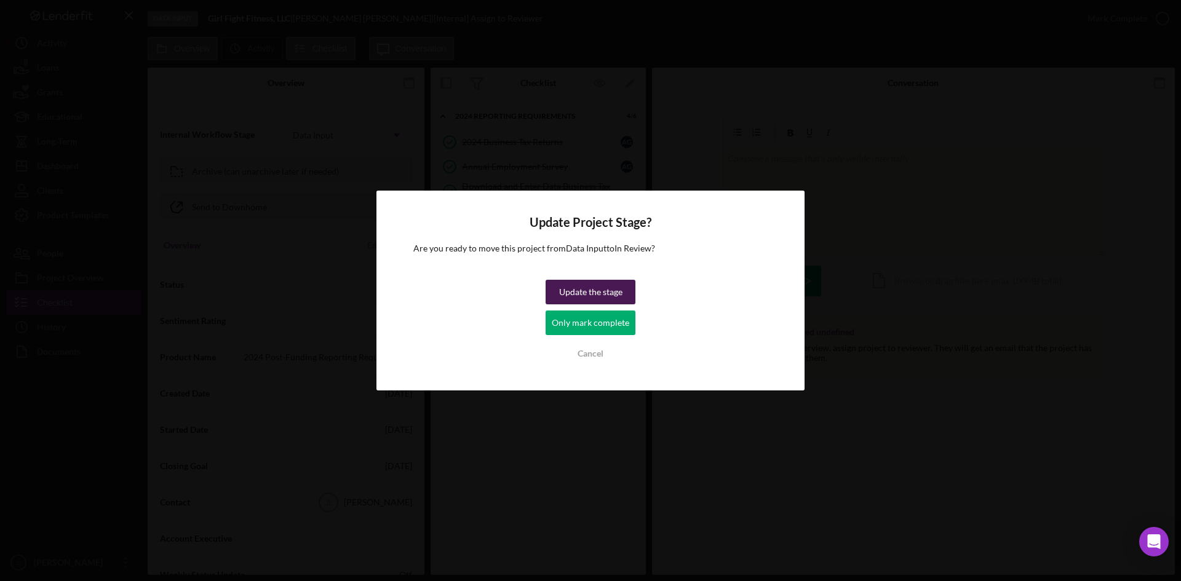
click at [598, 298] on div "Update the stage" at bounding box center [590, 292] width 63 height 25
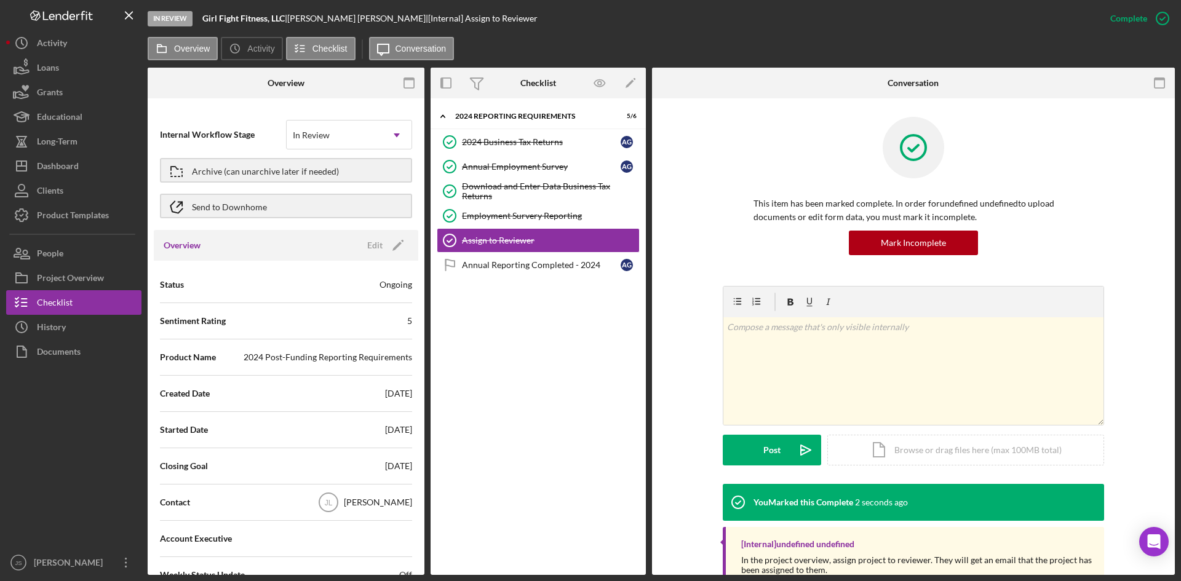
click at [576, 462] on div "Icon/Expander 2024 Reporting Requirements 5 / 6 2024 Business Tax Returns 2024 …" at bounding box center [537, 337] width 215 height 464
click at [581, 430] on div "Icon/Expander 2024 Reporting Requirements 5 / 6 2024 Business Tax Returns 2024 …" at bounding box center [537, 337] width 215 height 464
